Goal: Task Accomplishment & Management: Manage account settings

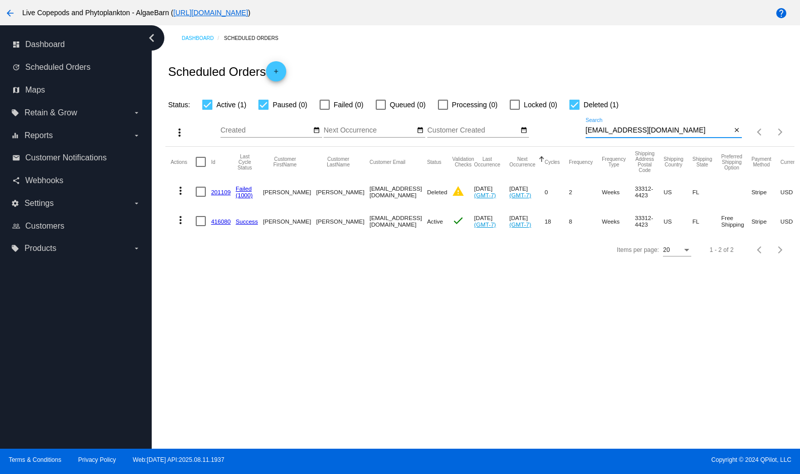
click at [570, 143] on div "more_vert Aug Jan Feb Mar [DATE]" at bounding box center [479, 129] width 629 height 36
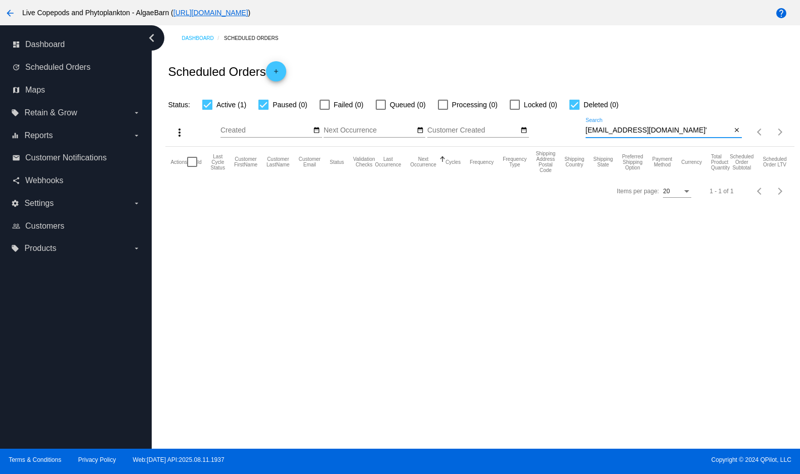
type input "[EMAIL_ADDRESS][DOMAIN_NAME]"
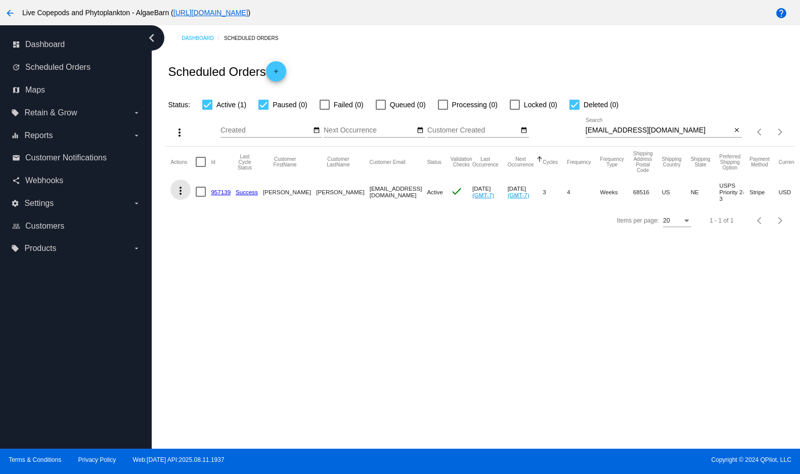
click at [184, 197] on mat-icon "more_vert" at bounding box center [181, 191] width 12 height 12
click at [215, 307] on span "View / Edit" at bounding box center [220, 309] width 33 height 8
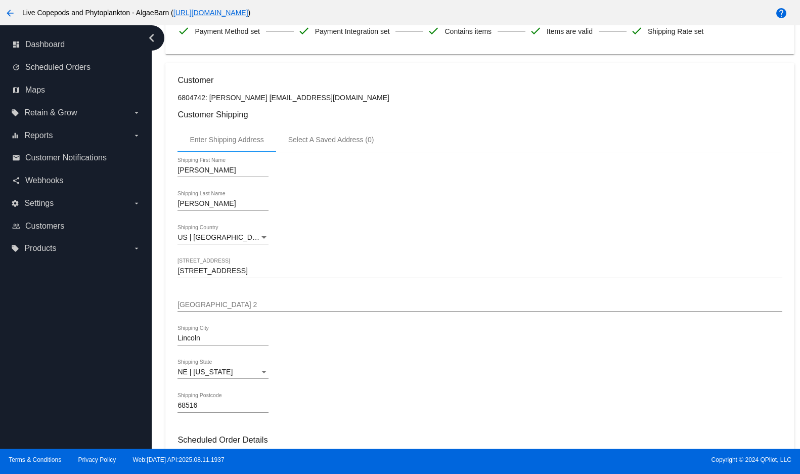
scroll to position [405, 0]
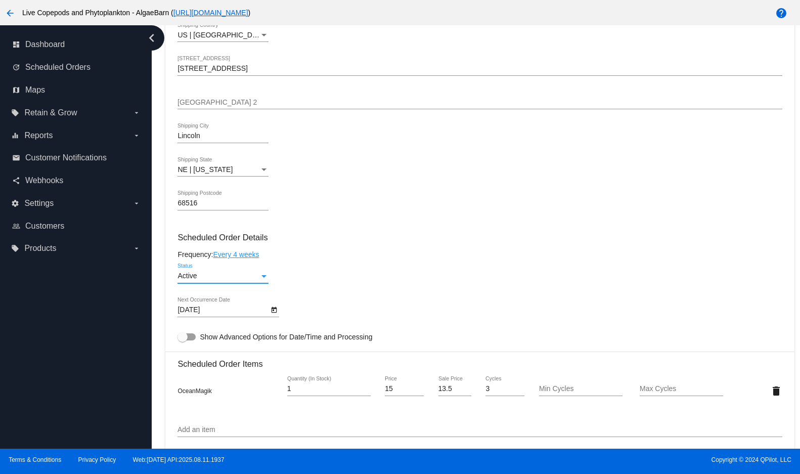
click at [267, 278] on div "Status" at bounding box center [264, 276] width 5 height 3
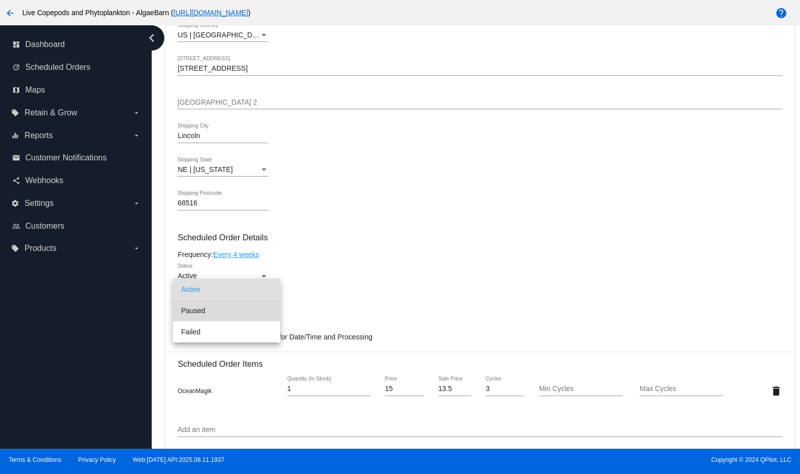
click at [254, 311] on span "Paused" at bounding box center [226, 310] width 91 height 21
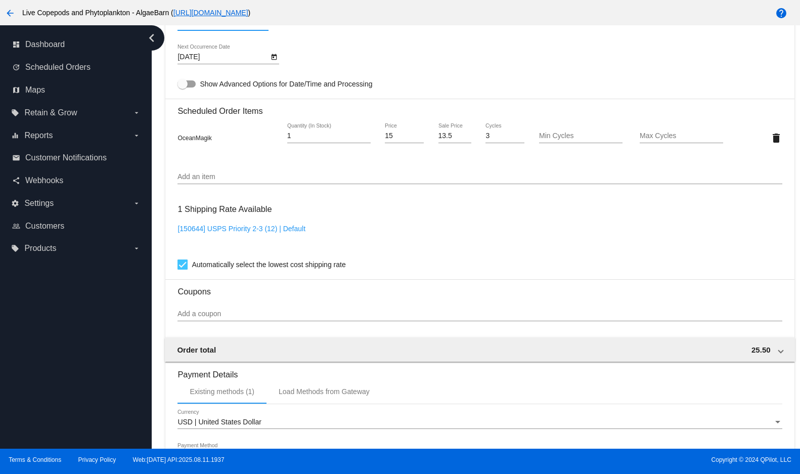
scroll to position [840, 0]
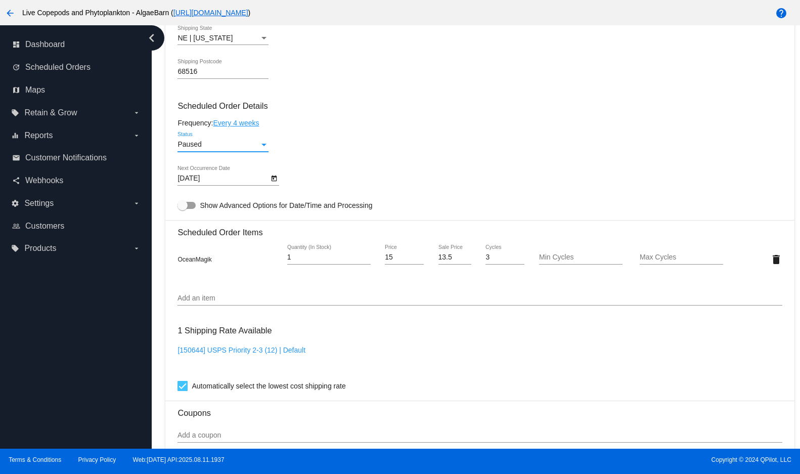
scroll to position [385, 0]
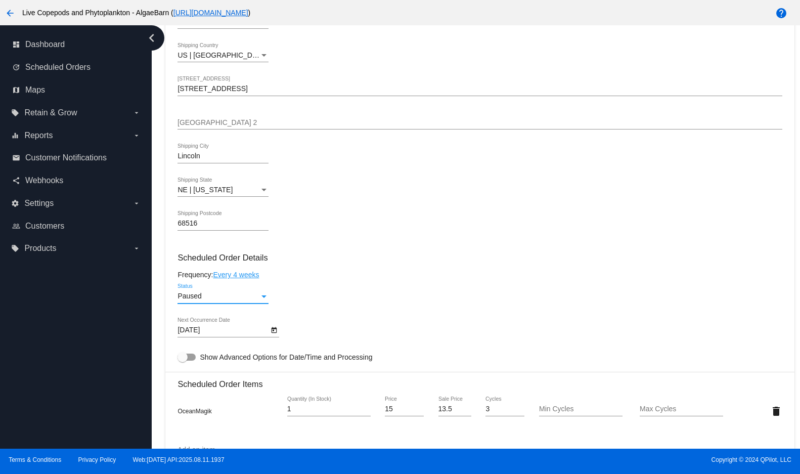
click at [252, 301] on div "Paused" at bounding box center [219, 296] width 82 height 8
click at [366, 299] on div at bounding box center [400, 237] width 800 height 474
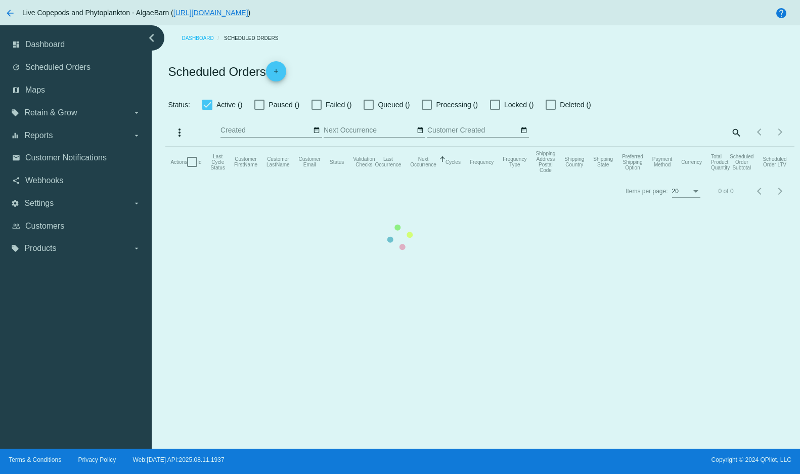
checkbox input "true"
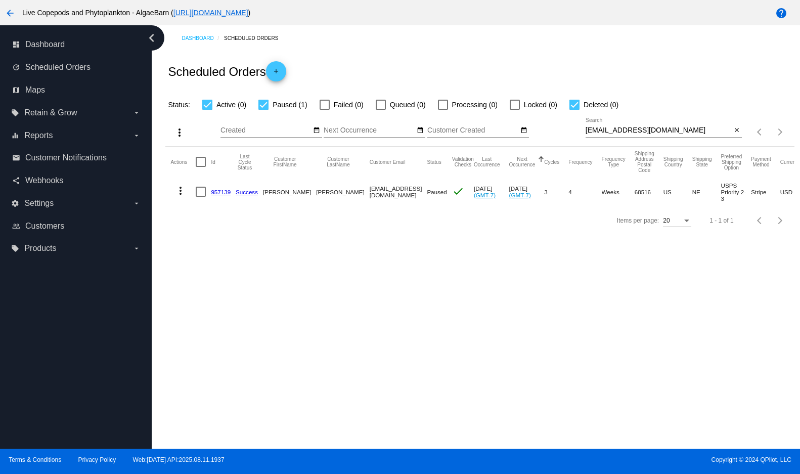
click at [184, 197] on mat-icon "more_vert" at bounding box center [181, 191] width 12 height 12
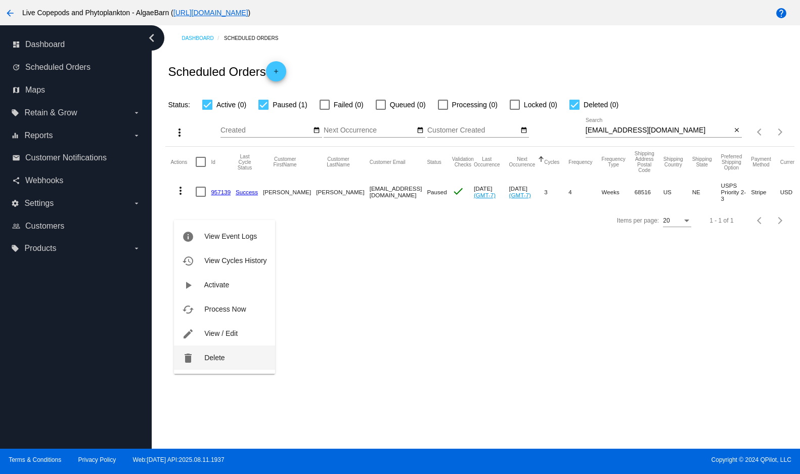
click at [209, 356] on span "Delete" at bounding box center [214, 358] width 20 height 8
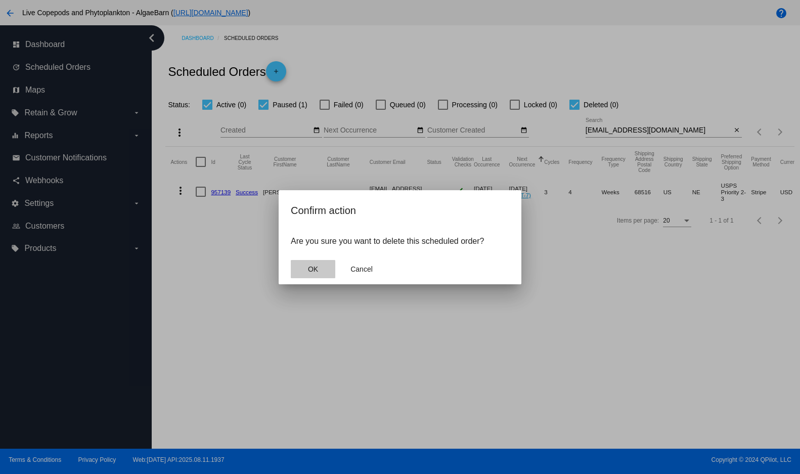
click at [309, 273] on span "OK" at bounding box center [313, 269] width 10 height 8
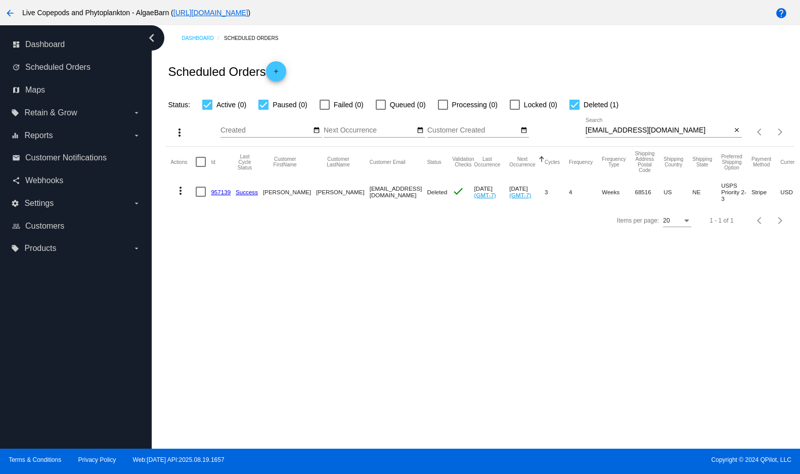
click at [182, 197] on mat-icon "more_vert" at bounding box center [181, 191] width 12 height 12
click at [367, 301] on div at bounding box center [400, 237] width 800 height 474
